Goal: Ask a question

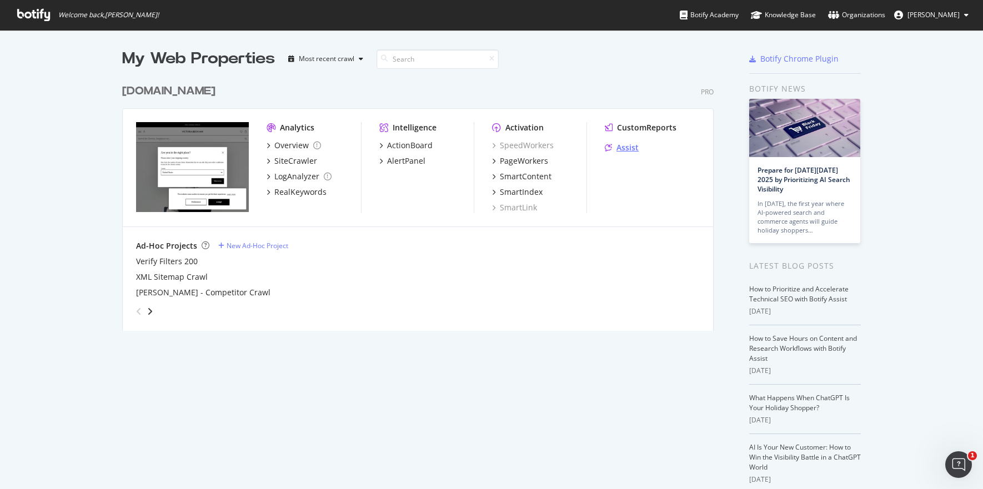
click at [622, 148] on div "Assist" at bounding box center [627, 147] width 22 height 11
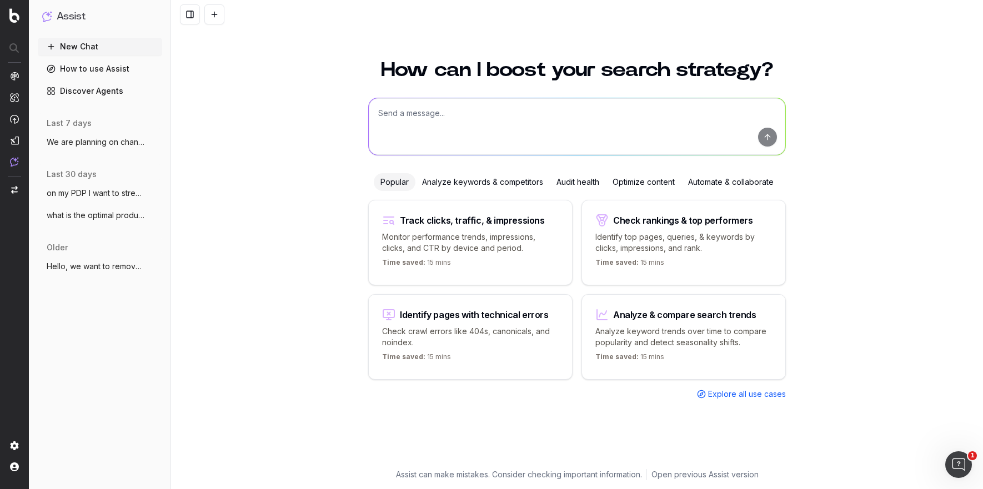
click at [449, 117] on textarea at bounding box center [577, 126] width 416 height 57
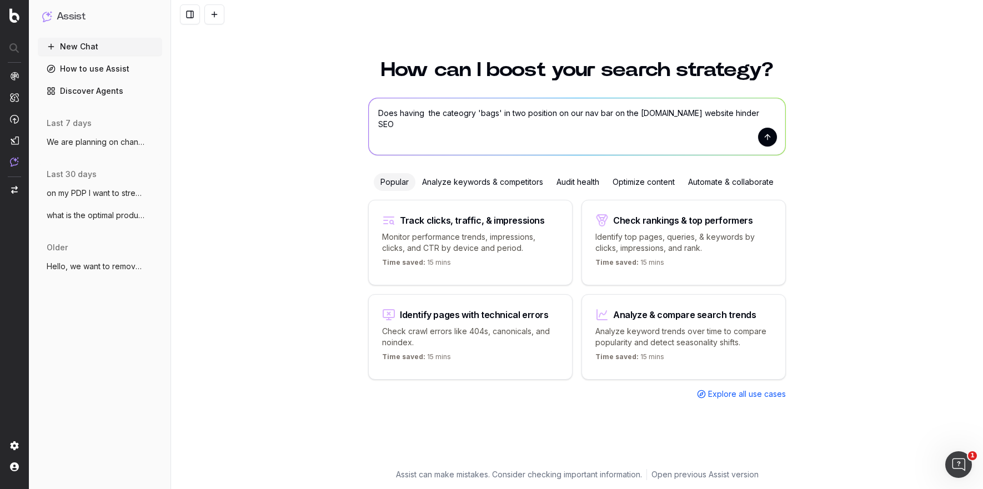
type textarea "Does having the cateogry 'bags' in two position on our nav bar on the victoriab…"
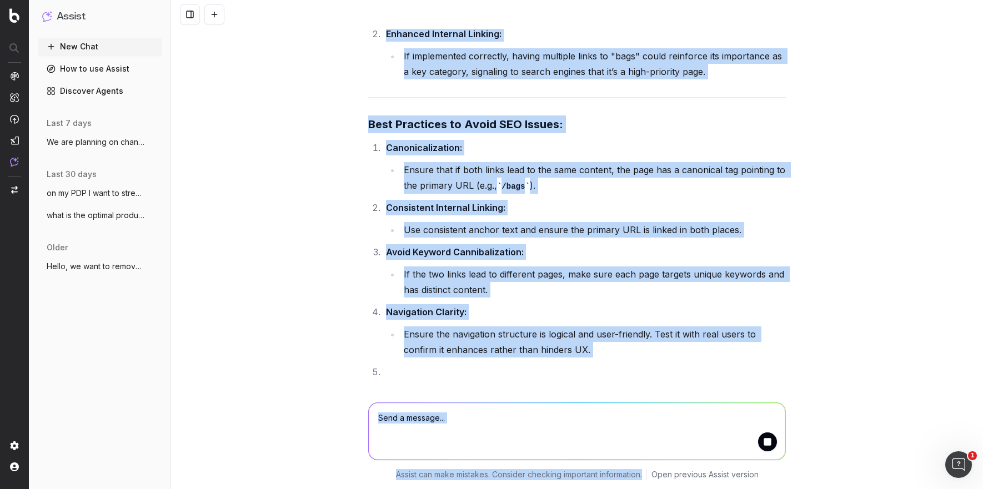
scroll to position [548, 0]
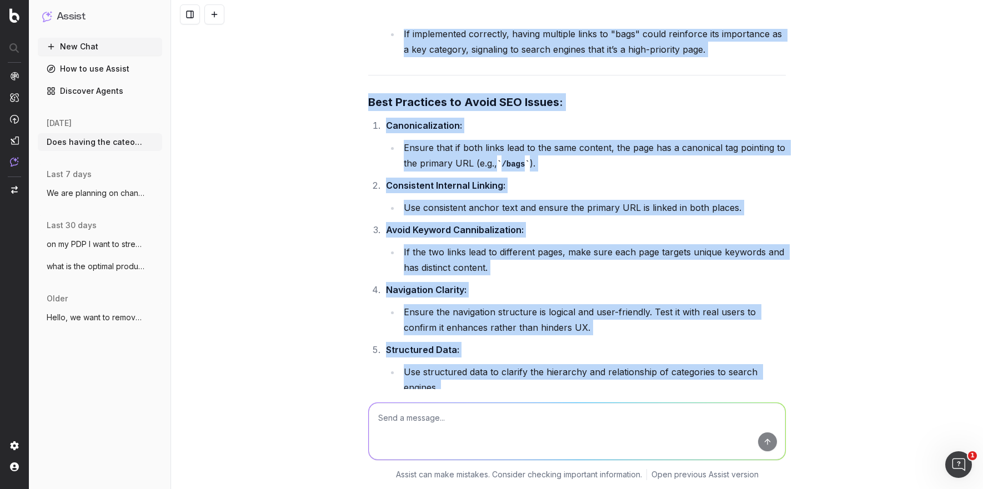
drag, startPoint x: 369, startPoint y: 102, endPoint x: 767, endPoint y: 403, distance: 498.3
